Goal: Task Accomplishment & Management: Use online tool/utility

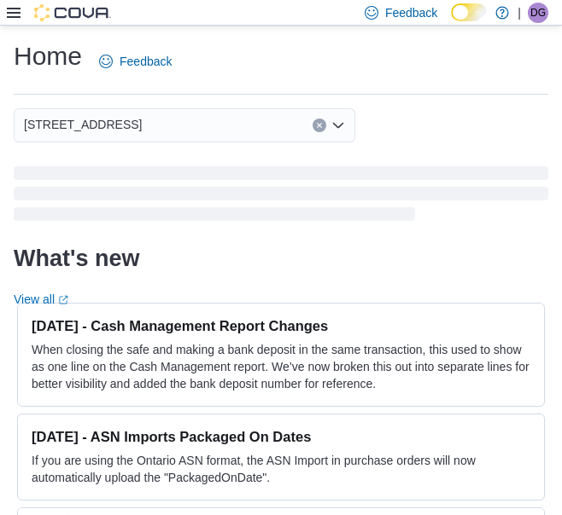
click at [14, 11] on icon at bounding box center [14, 13] width 14 height 14
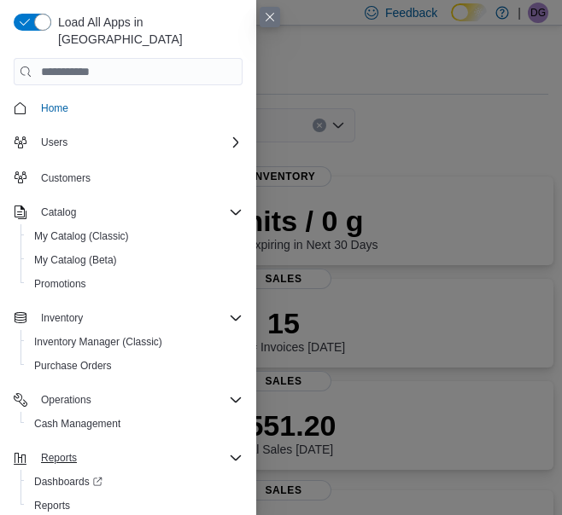
scroll to position [3, 0]
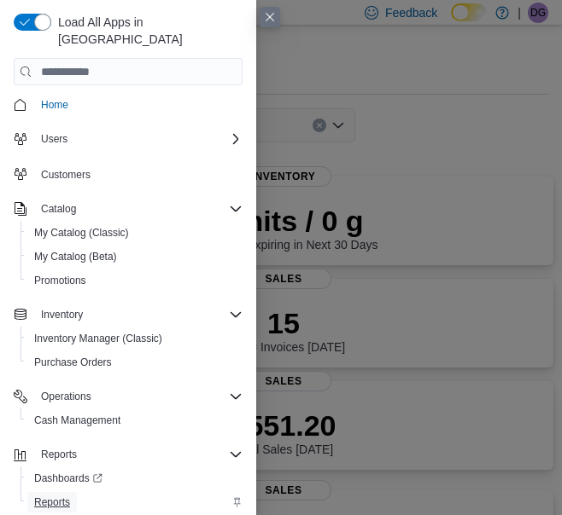
click at [58, 496] on span "Reports" at bounding box center [52, 503] width 36 height 14
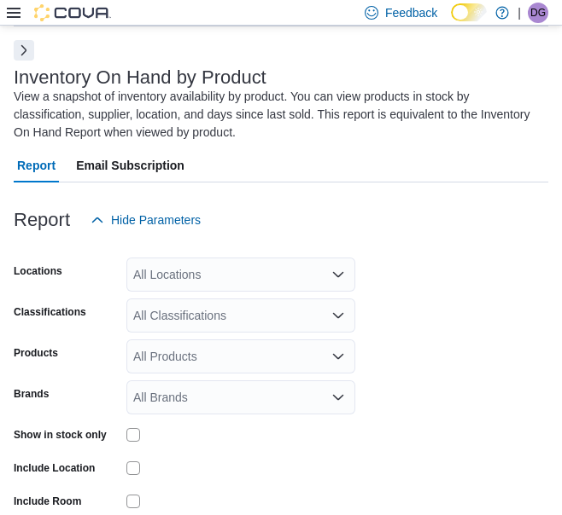
scroll to position [75, 0]
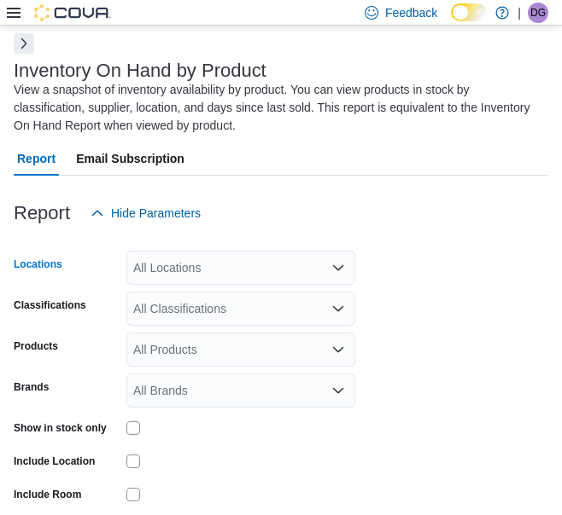
click at [183, 264] on div "All Locations" at bounding box center [240, 268] width 229 height 34
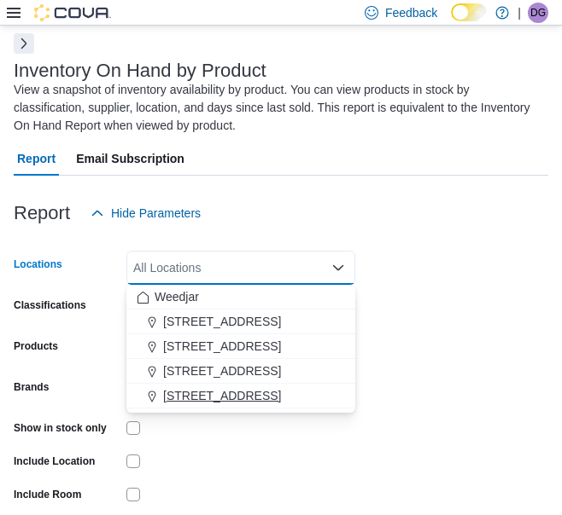
click at [173, 393] on span "[STREET_ADDRESS]" at bounding box center [222, 395] width 118 height 17
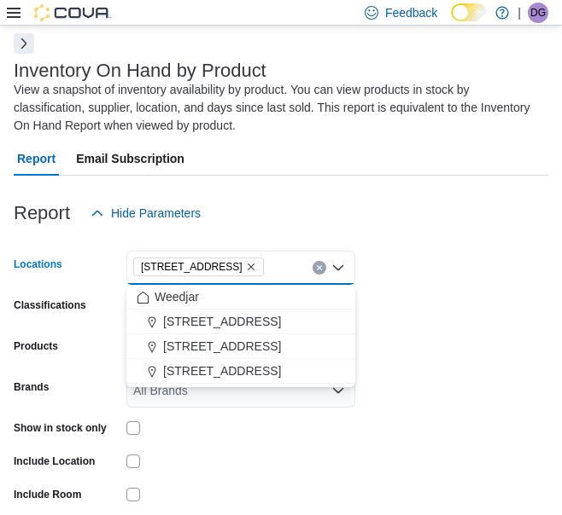
click at [375, 323] on form "Locations [STREET_ADDRESS] Selected. [STREET_ADDRESS] Press Backspace to delete…" at bounding box center [281, 409] width 534 height 358
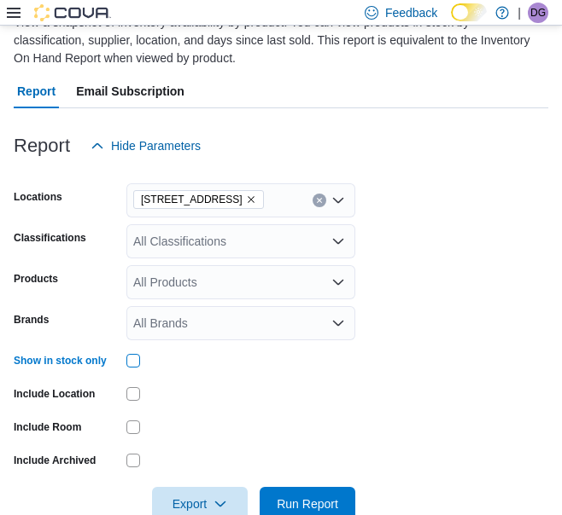
scroll to position [183, 0]
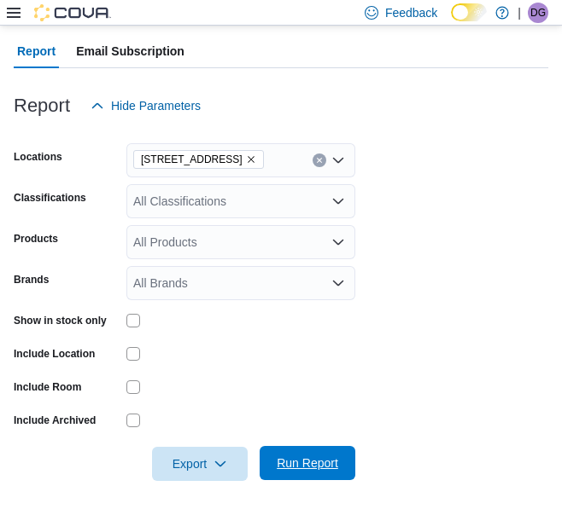
click at [292, 460] on span "Run Report" at bounding box center [306, 463] width 61 height 17
click at [10, 13] on icon at bounding box center [14, 13] width 14 height 10
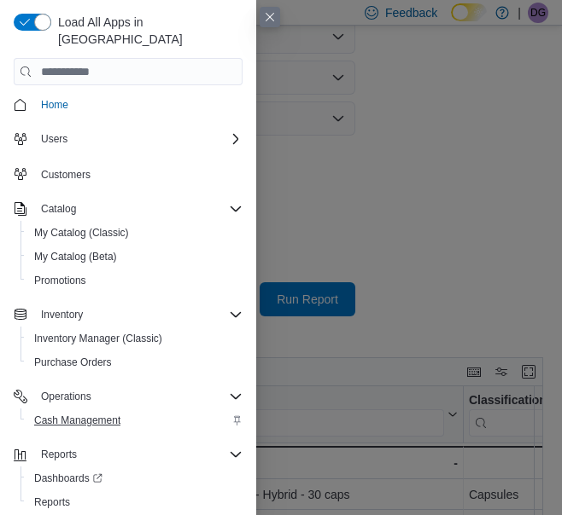
scroll to position [349, 0]
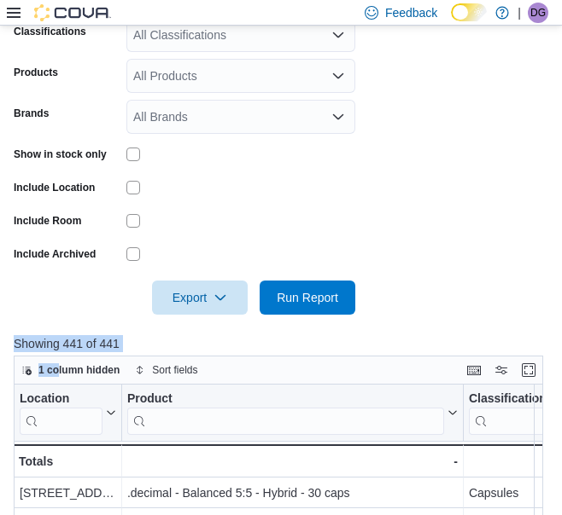
drag, startPoint x: 388, startPoint y: 327, endPoint x: 52, endPoint y: 469, distance: 364.9
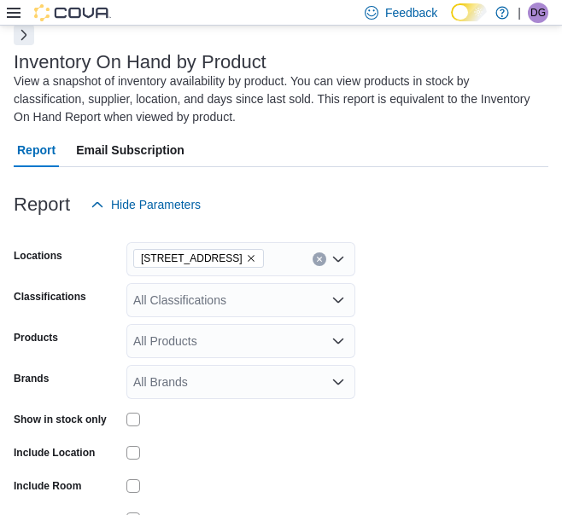
scroll to position [0, 0]
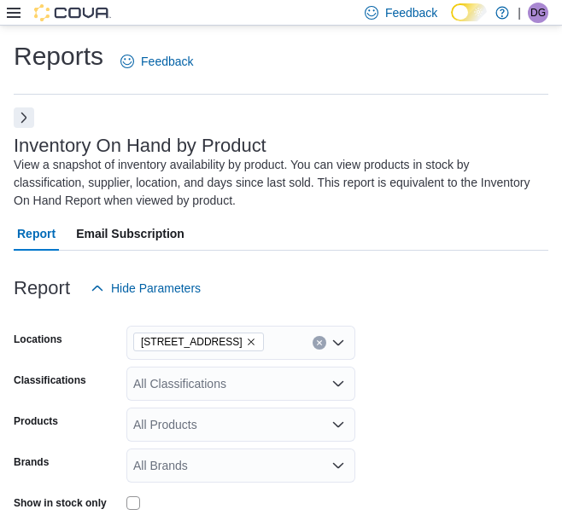
click at [26, 115] on button "Next" at bounding box center [24, 118] width 20 height 20
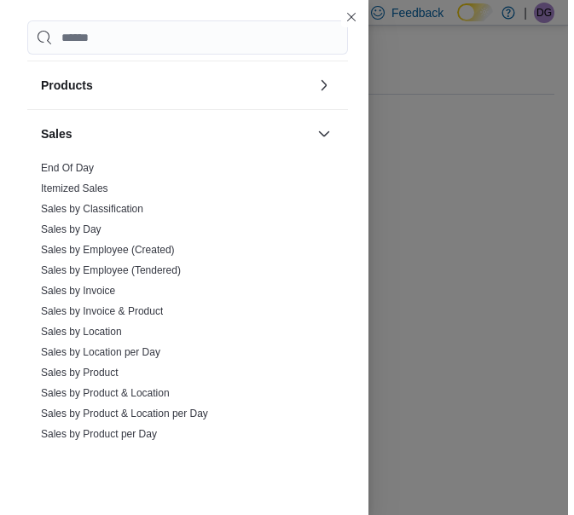
scroll to position [816, 0]
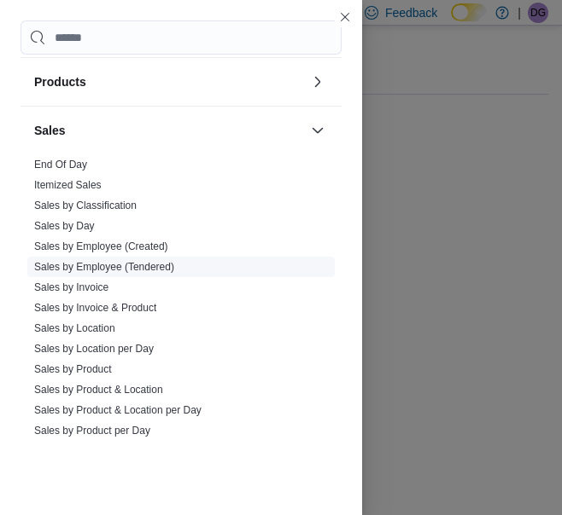
click at [86, 267] on link "Sales by Employee (Tendered)" at bounding box center [104, 267] width 140 height 12
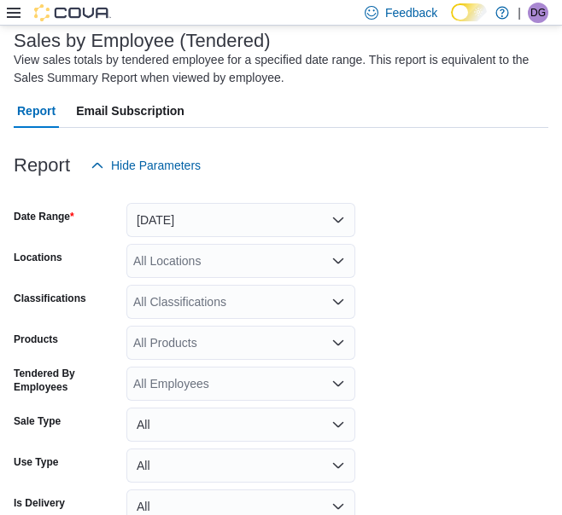
scroll to position [106, 0]
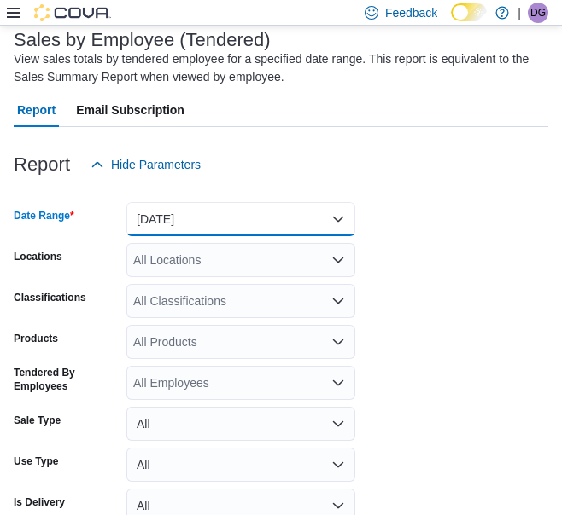
click at [188, 230] on button "[DATE]" at bounding box center [240, 219] width 229 height 34
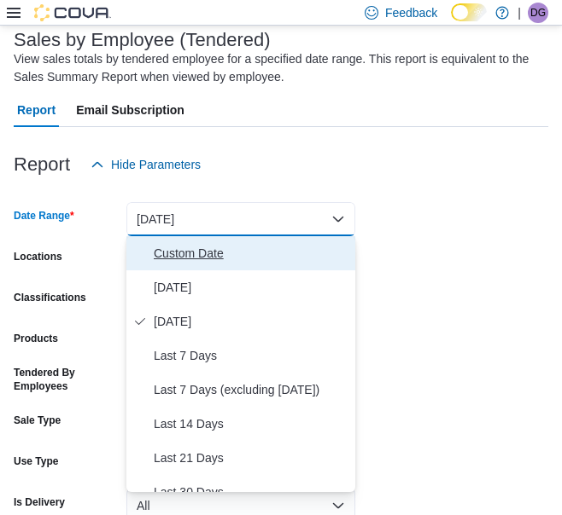
click at [174, 252] on span "Custom Date" at bounding box center [251, 253] width 195 height 20
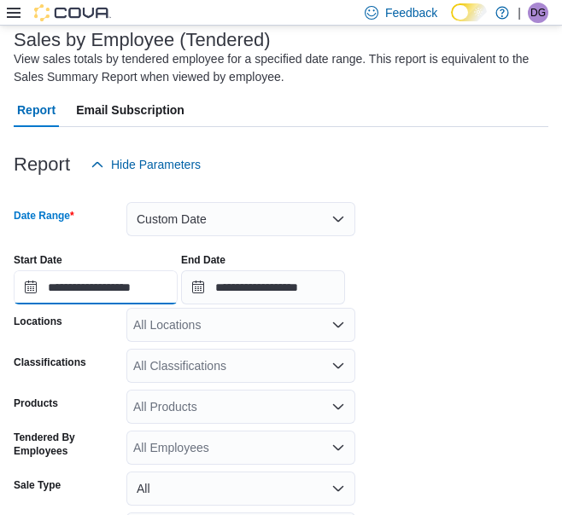
click at [83, 290] on input "**********" at bounding box center [96, 288] width 164 height 34
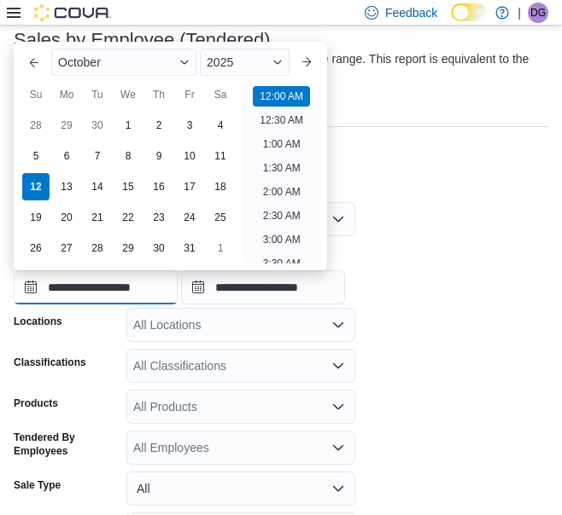
scroll to position [53, 0]
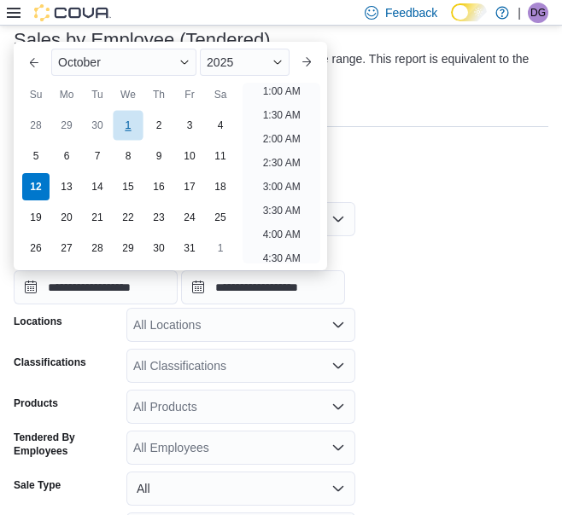
click at [134, 115] on div "1" at bounding box center [128, 126] width 30 height 30
type input "**********"
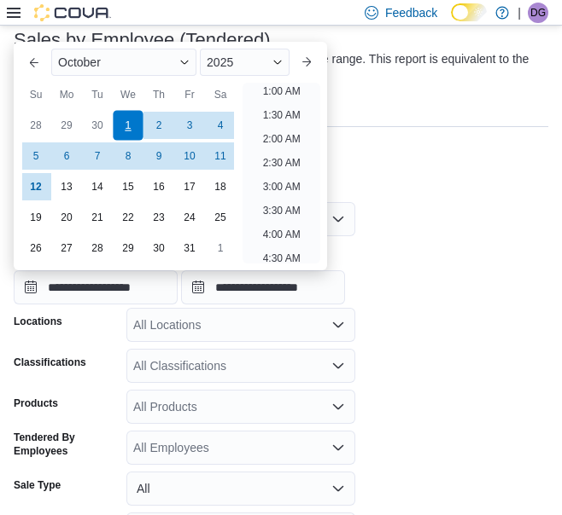
scroll to position [3, 0]
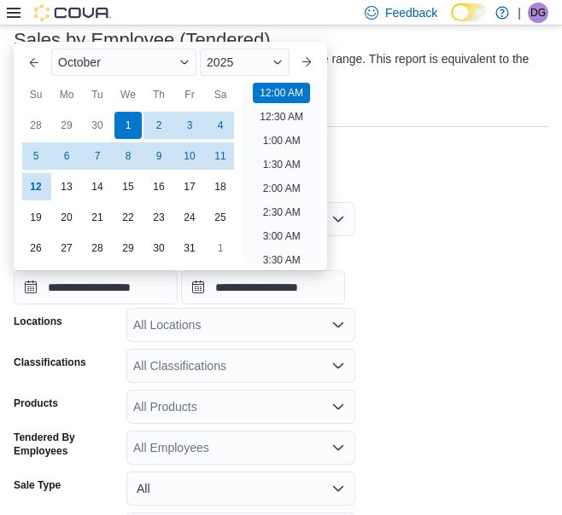
click at [383, 310] on form "**********" at bounding box center [281, 409] width 534 height 454
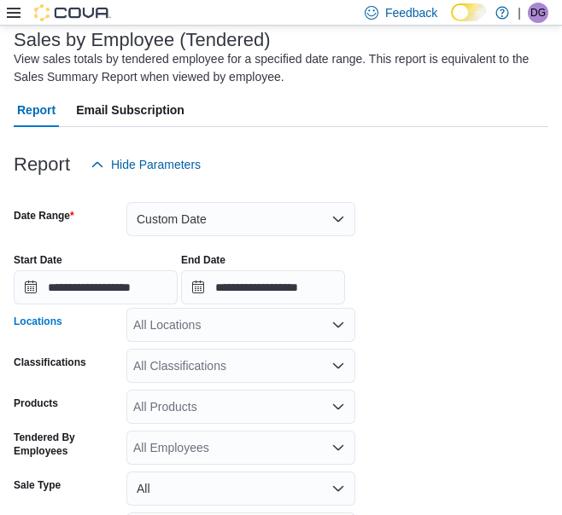
click at [287, 320] on div "All Locations" at bounding box center [240, 325] width 229 height 34
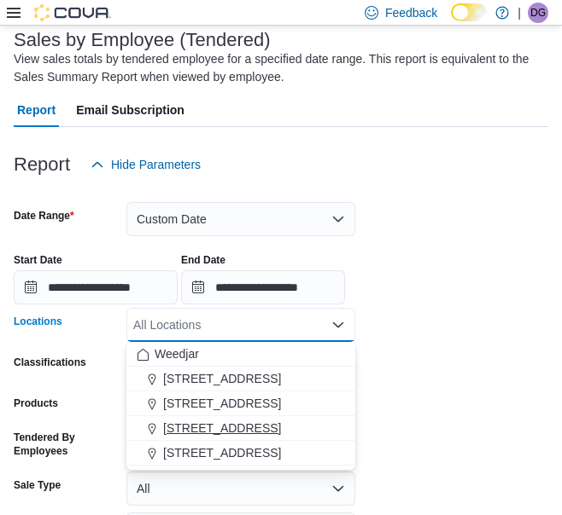
click at [182, 417] on button "[STREET_ADDRESS]" at bounding box center [240, 428] width 229 height 25
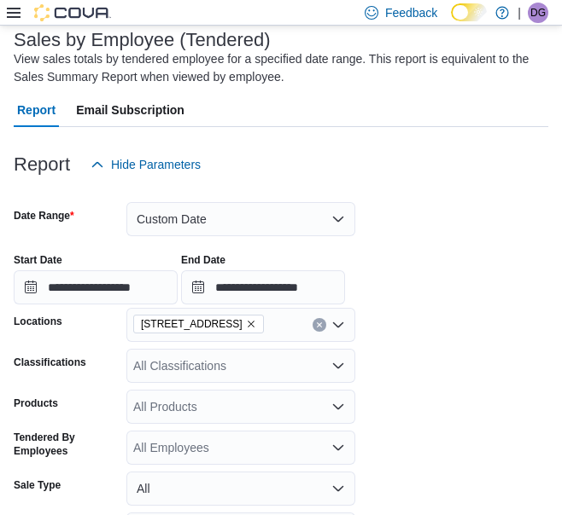
click at [416, 400] on form "**********" at bounding box center [281, 409] width 534 height 454
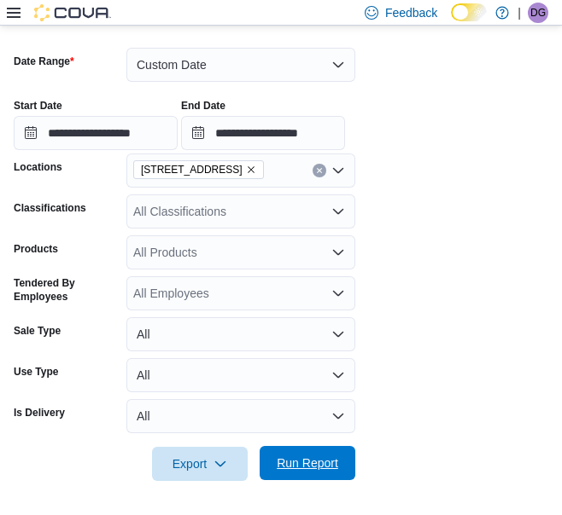
click at [296, 464] on span "Run Report" at bounding box center [306, 463] width 61 height 17
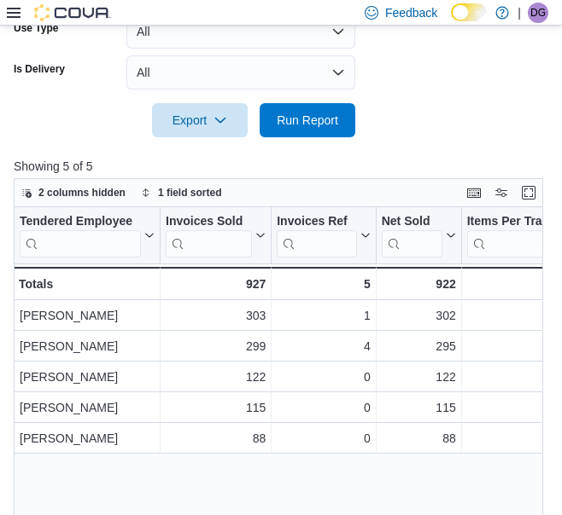
scroll to position [260, 0]
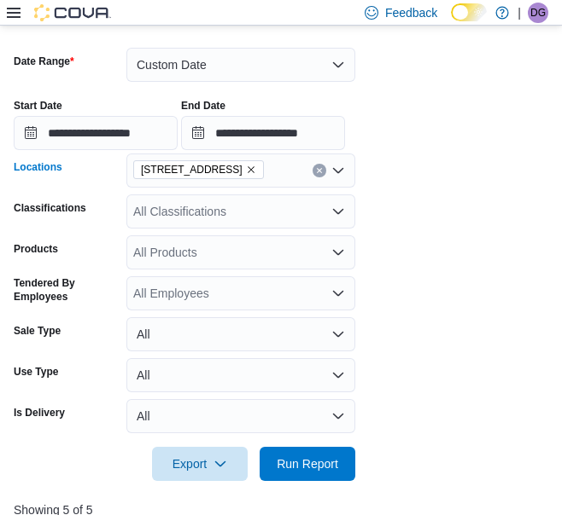
click at [231, 164] on span "[STREET_ADDRESS]" at bounding box center [198, 169] width 115 height 17
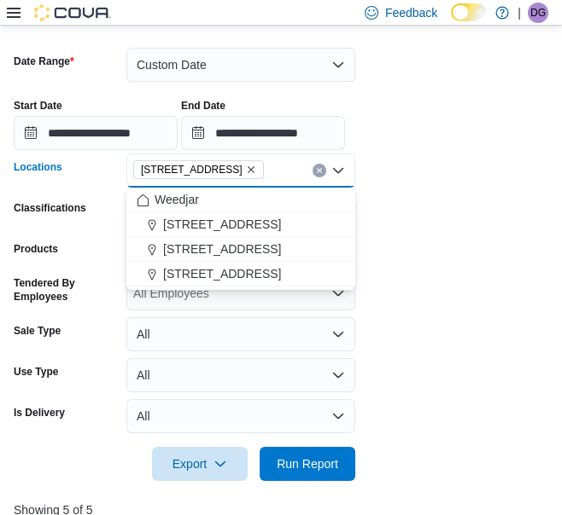
click at [246, 170] on icon "Remove 355 Oakwood Ave from selection in this group" at bounding box center [251, 170] width 10 height 10
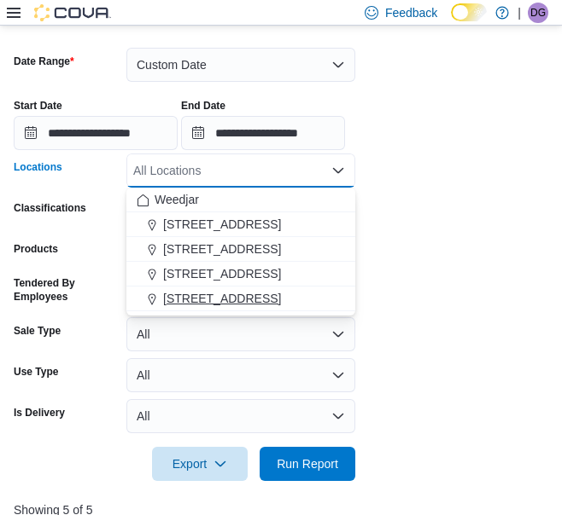
click at [191, 289] on button "[STREET_ADDRESS]" at bounding box center [240, 299] width 229 height 25
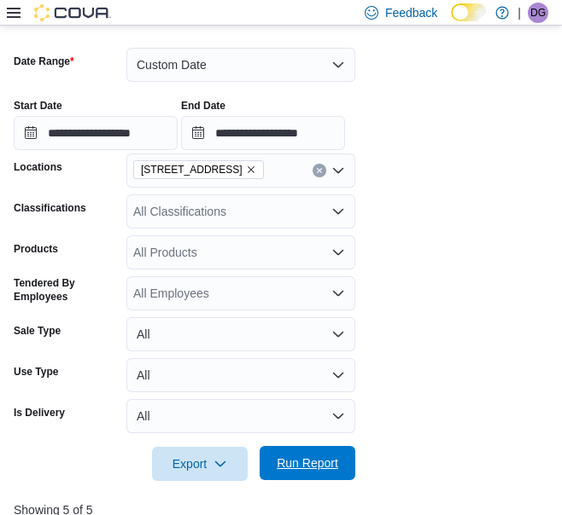
click at [292, 467] on span "Run Report" at bounding box center [306, 463] width 61 height 17
